Goal: Find specific page/section: Find specific page/section

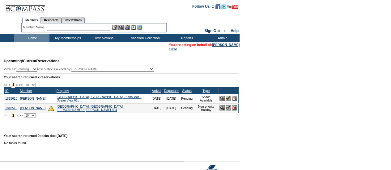
click at [74, 28] on input "text" at bounding box center [79, 28] width 64 height 6
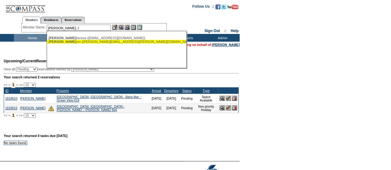
click at [75, 42] on div "Ryan, T om (tom.ryan@sci-us.com)" at bounding box center [117, 42] width 136 height 4
type input "Ryan, Tom (tom.ryan@sci-us.com)"
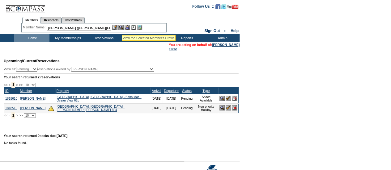
click at [122, 28] on img at bounding box center [120, 27] width 5 height 5
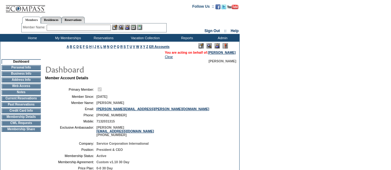
click at [217, 47] on img at bounding box center [216, 45] width 5 height 5
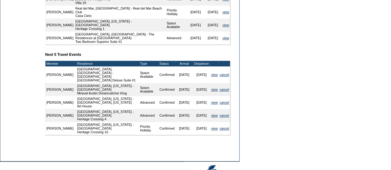
scroll to position [276, 0]
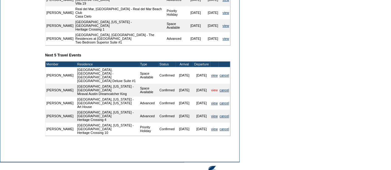
click at [213, 88] on link "view" at bounding box center [214, 90] width 6 height 4
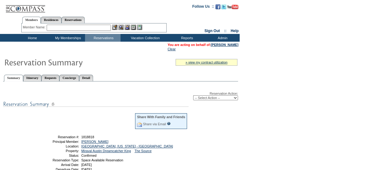
click at [62, 26] on input "text" at bounding box center [79, 28] width 64 height 6
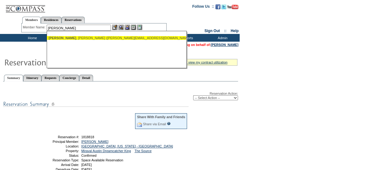
click at [68, 40] on div "Millard , Jayne (jayne@turtle.com)" at bounding box center [117, 38] width 136 height 4
type input "Millard, Jayne (jayne@turtle.com)"
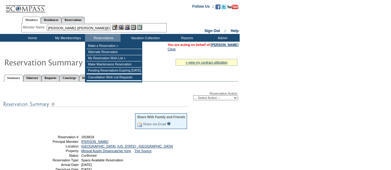
click at [121, 28] on img at bounding box center [120, 27] width 5 height 5
